Goal: Information Seeking & Learning: Understand process/instructions

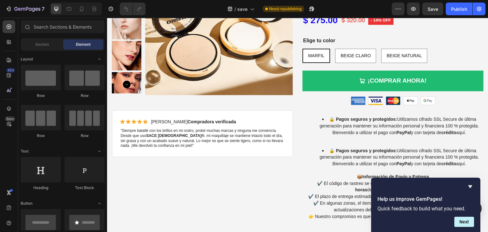
scroll to position [1254, 0]
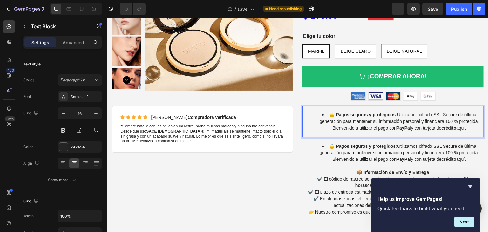
click at [416, 112] on span "🔒 Pagos seguros y protegidos: Utilizamos cifrado SSL Secure de última generació…" at bounding box center [398, 121] width 159 height 18
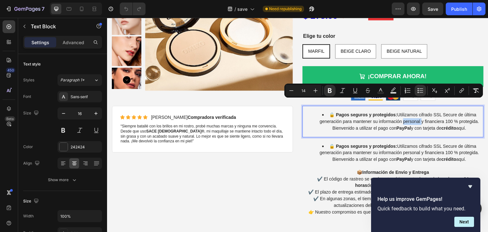
copy span "🔒 Pagos seguros y protegidos: Utilizamos cifrado SSL Secure de última generació…"
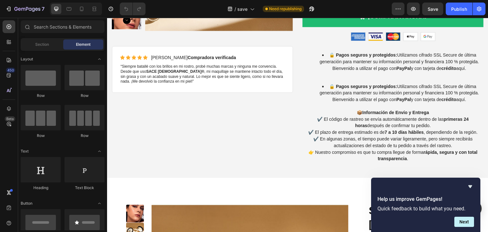
scroll to position [1318, 0]
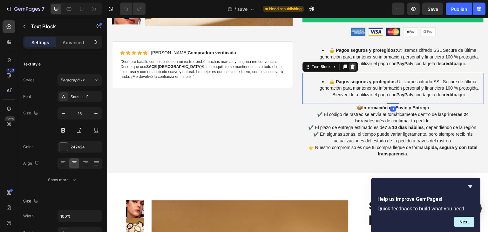
click at [350, 64] on icon at bounding box center [352, 66] width 5 height 5
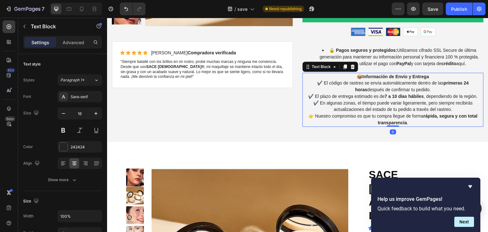
click at [379, 74] on strong "Información de Envío y Entrega" at bounding box center [395, 76] width 67 height 5
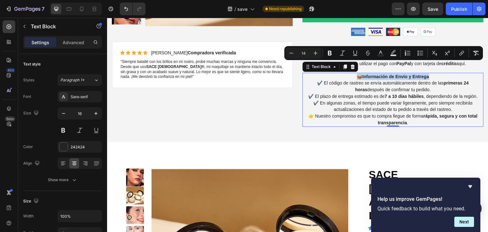
copy span "📦 Información de Envío y Entrega"
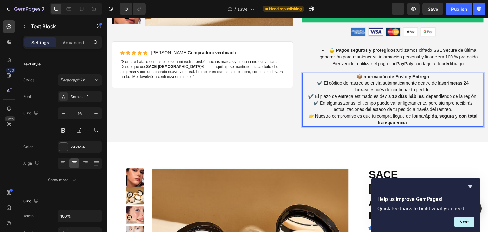
click at [360, 81] on span "✔️ El código de rastreo se envía automáticamente dentro de las primeras 24 hora…" at bounding box center [392, 86] width 151 height 12
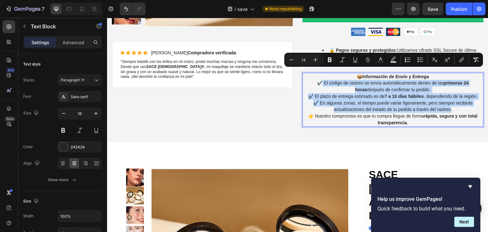
drag, startPoint x: 312, startPoint y: 71, endPoint x: 447, endPoint y: 97, distance: 137.8
click at [447, 97] on p "✔️ El código de rastreo se envía automáticamente dentro de las primeras 24 hora…" at bounding box center [393, 96] width 180 height 33
copy p "El código de rastreo se envía automáticamente dentro de las primeras 24 horas d…"
